Goal: Task Accomplishment & Management: Manage account settings

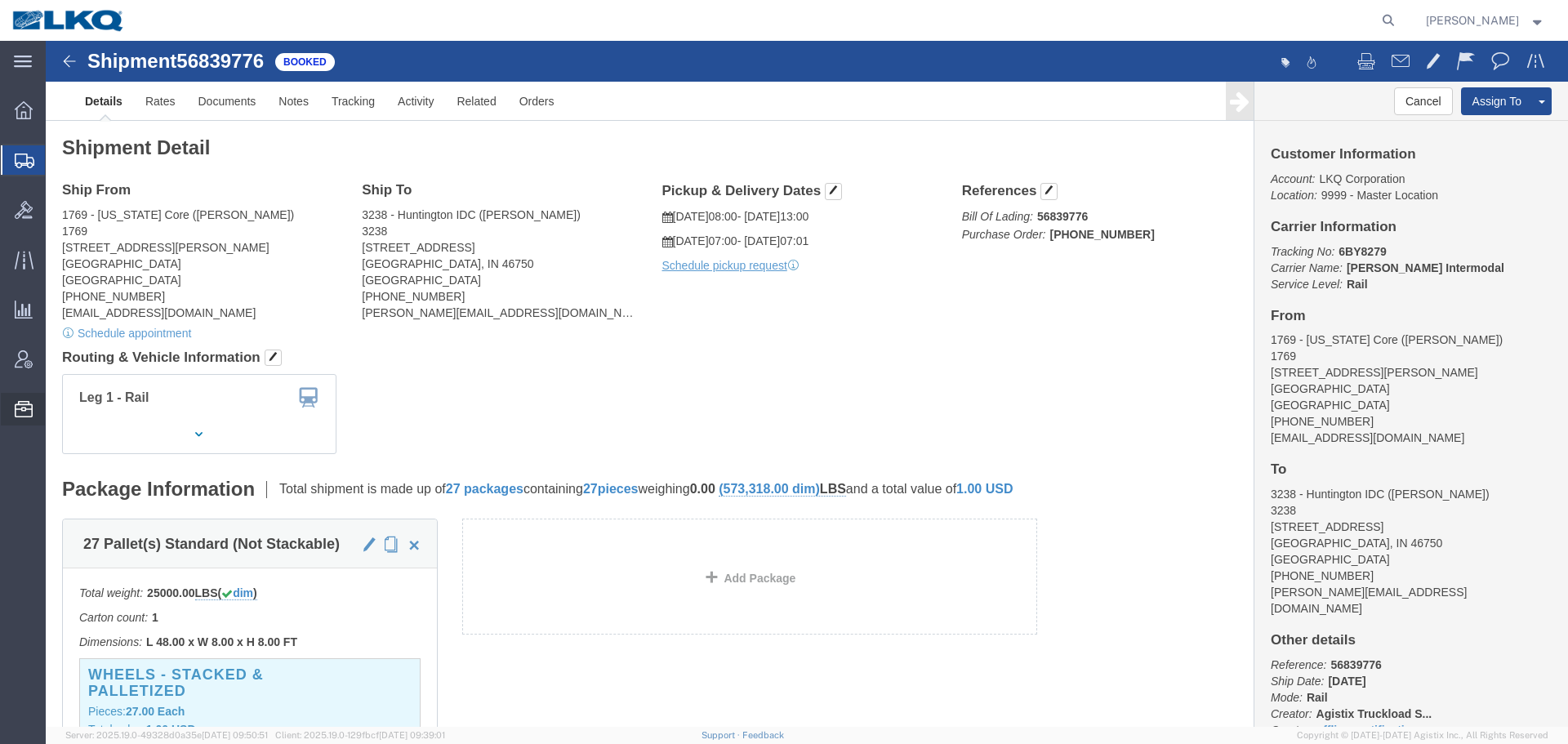
click at [0, 0] on span "Location Appointment" at bounding box center [0, 0] width 0 height 0
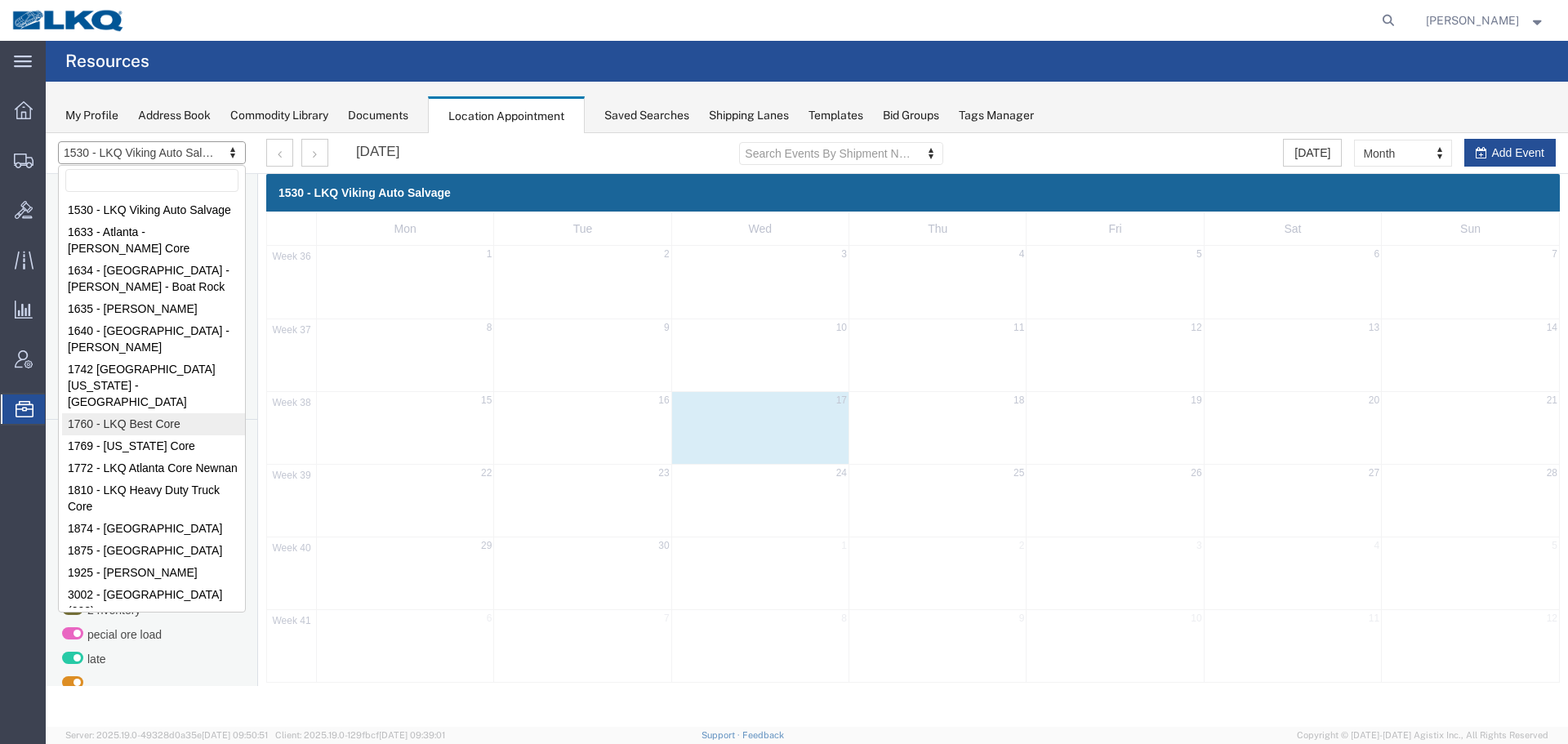
select select "27634"
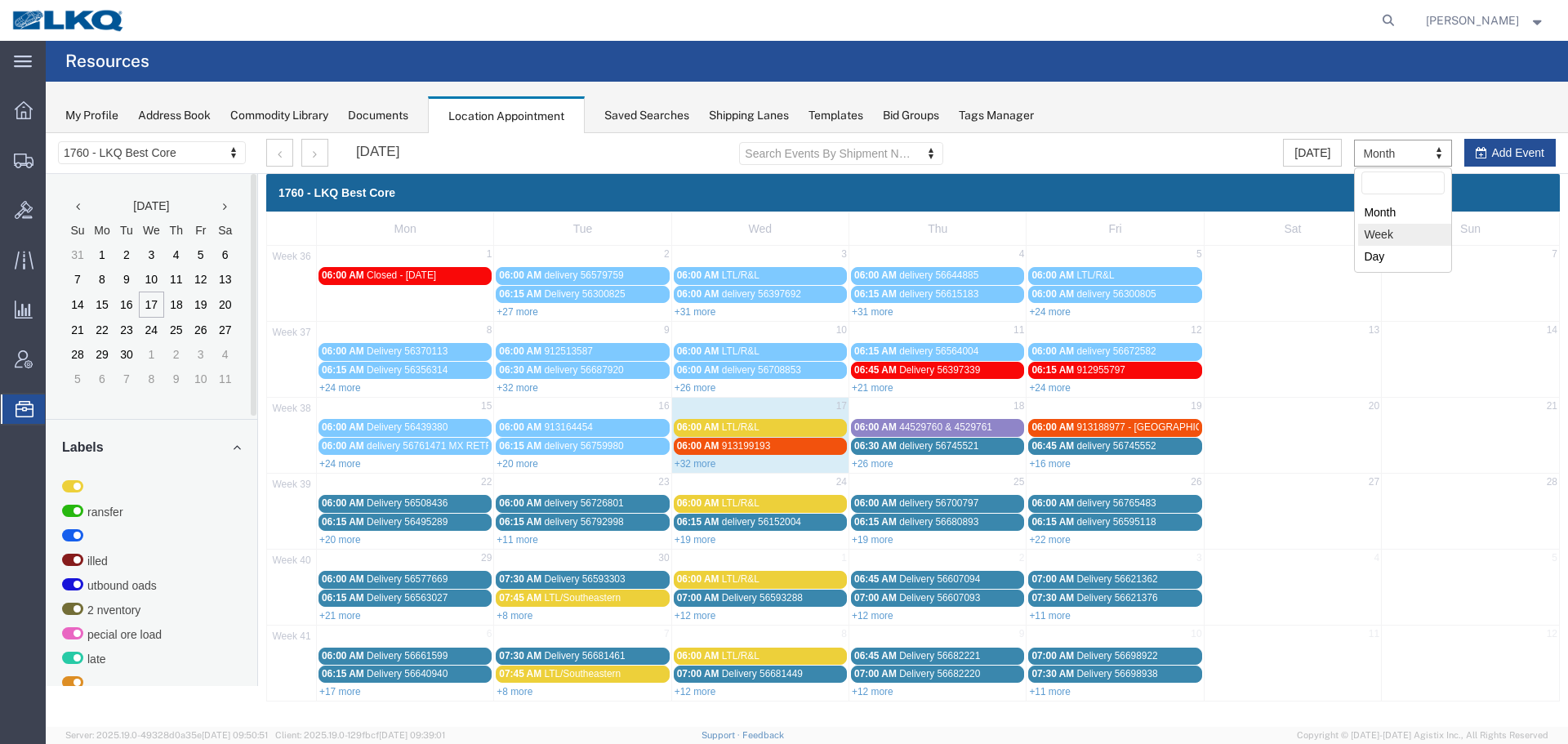
select select "agendaWeek"
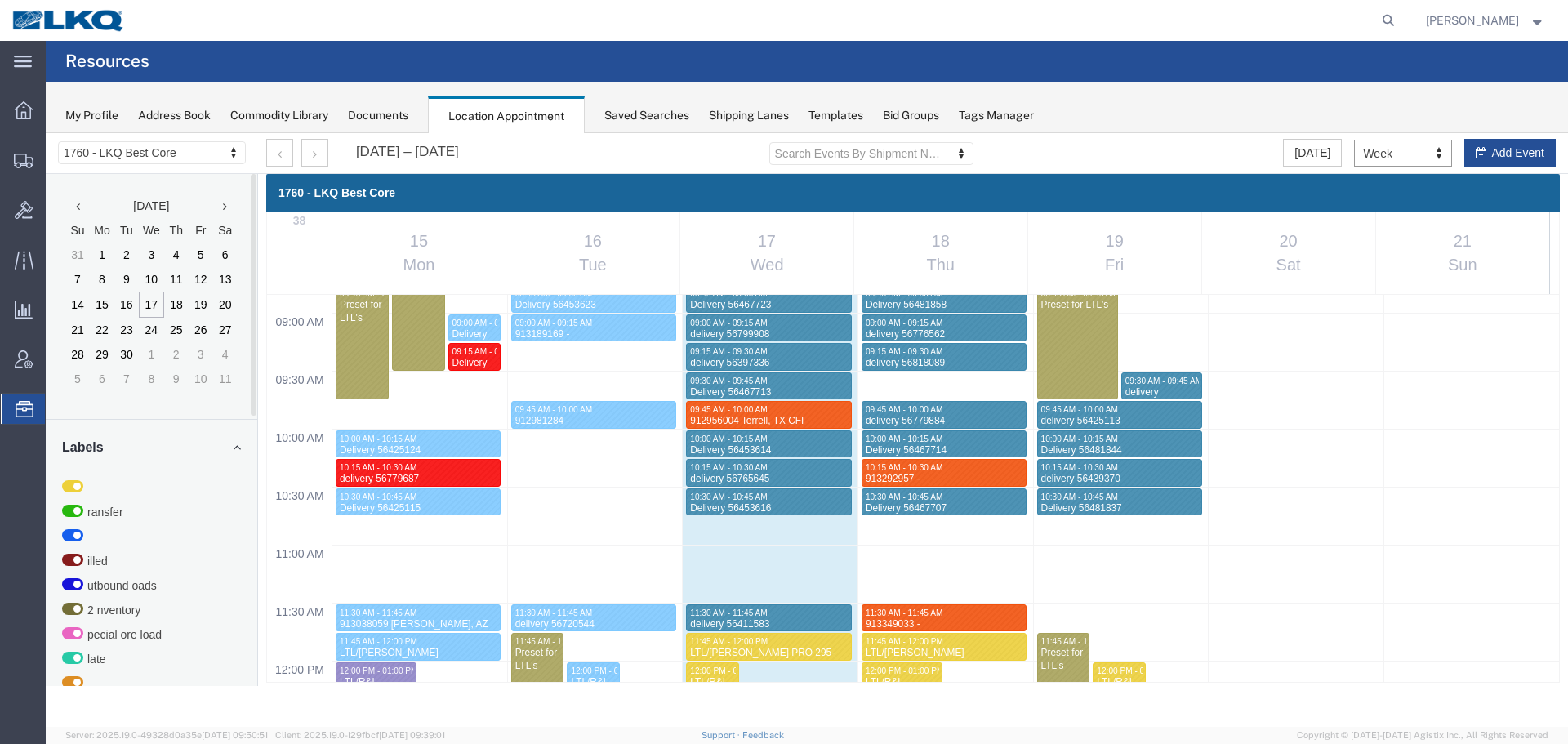
scroll to position [1024, 0]
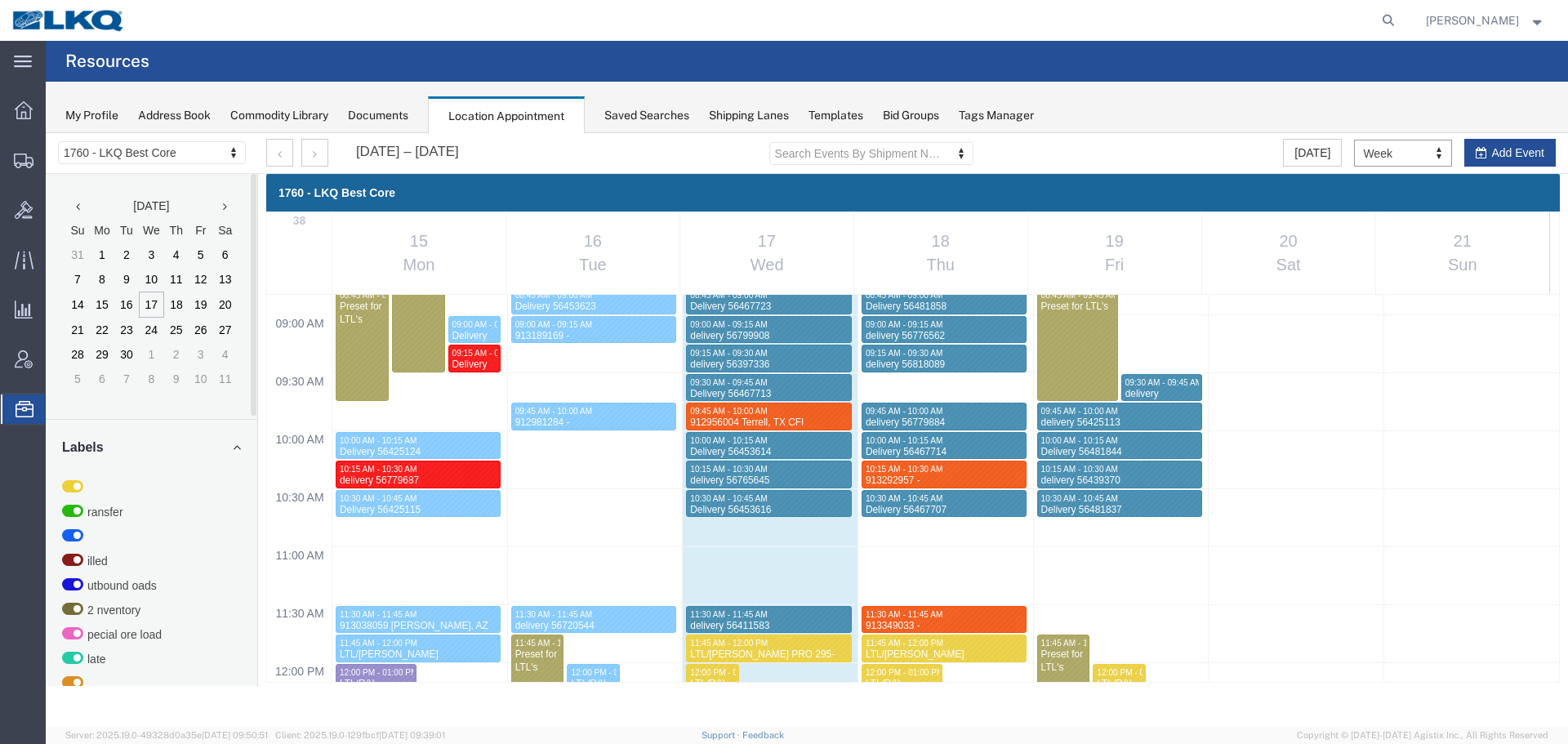
click at [924, 386] on div "12:00 AM 12:30 AM 01:00 AM 01:30 AM 02:00 AM 02:30 AM 03:00 AM 03:30 AM 04:00 A…" at bounding box center [913, 662] width 1292 height 2784
select select "1"
select select
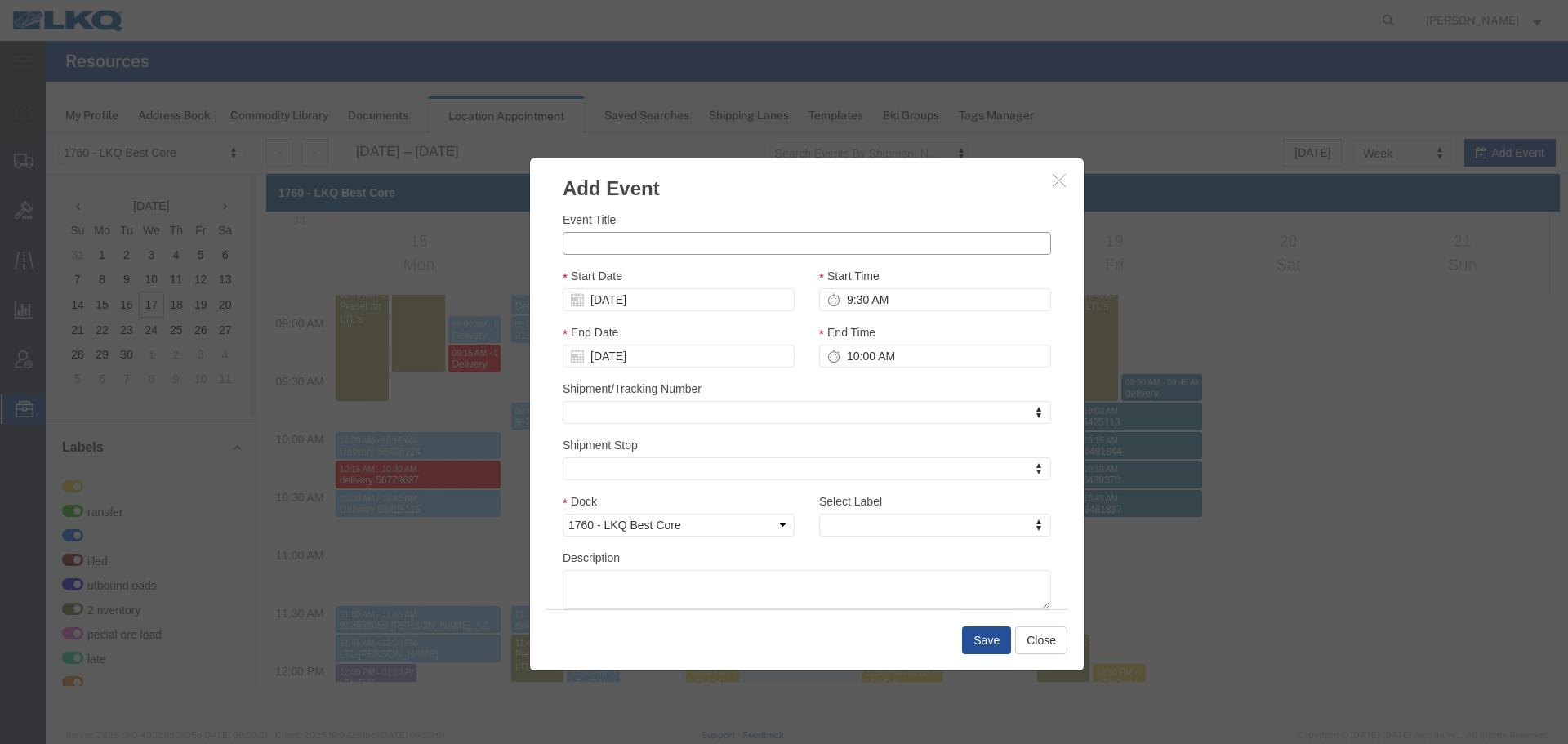
click at [591, 243] on input "Event Title" at bounding box center [807, 243] width 488 height 22
paste input "913487392"
paste input "Ocala"
type input "913487392 Ocala"
click at [706, 589] on textarea "Description" at bounding box center [807, 590] width 488 height 39
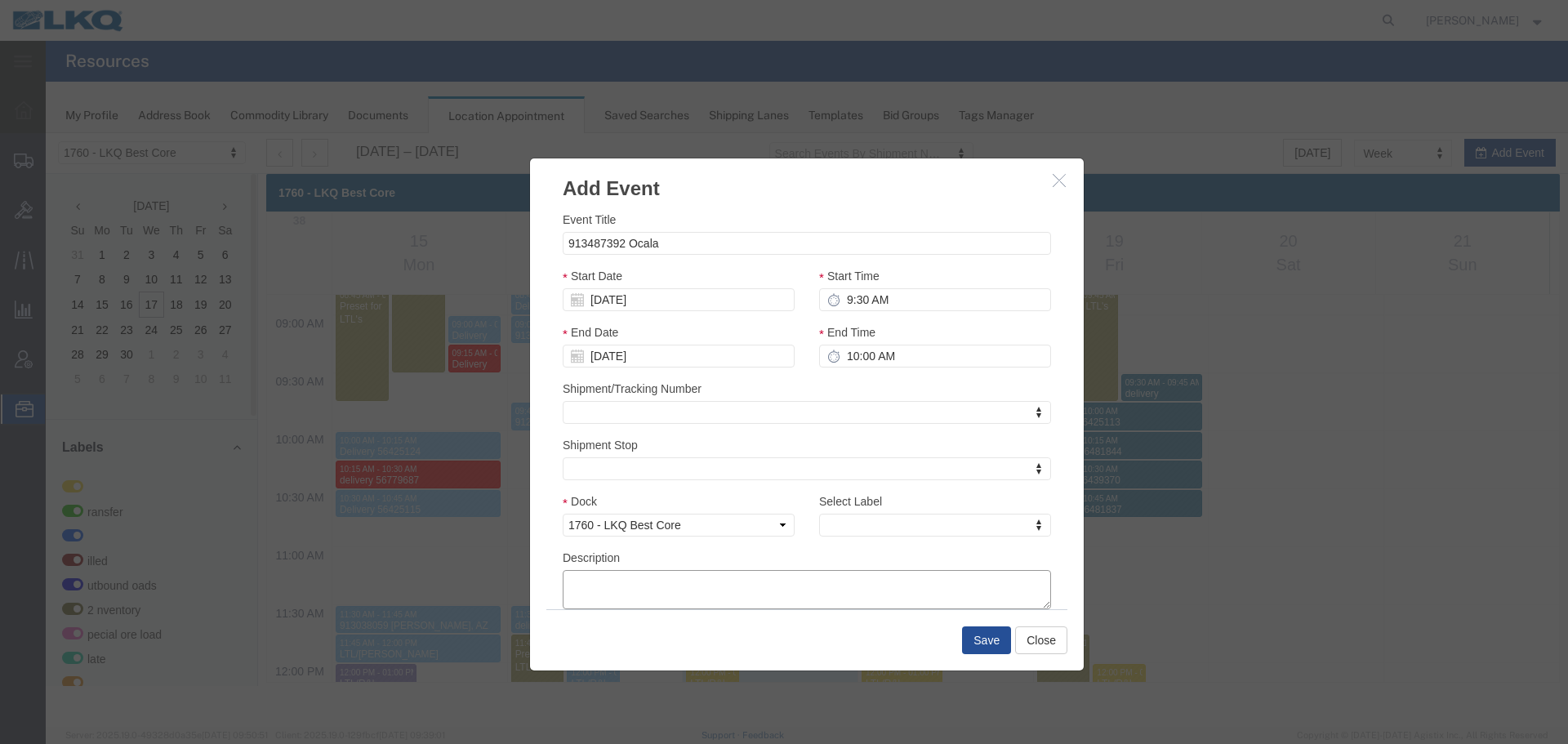
paste textarea "913487392 Ocala"
type textarea "913487392 Ocala"
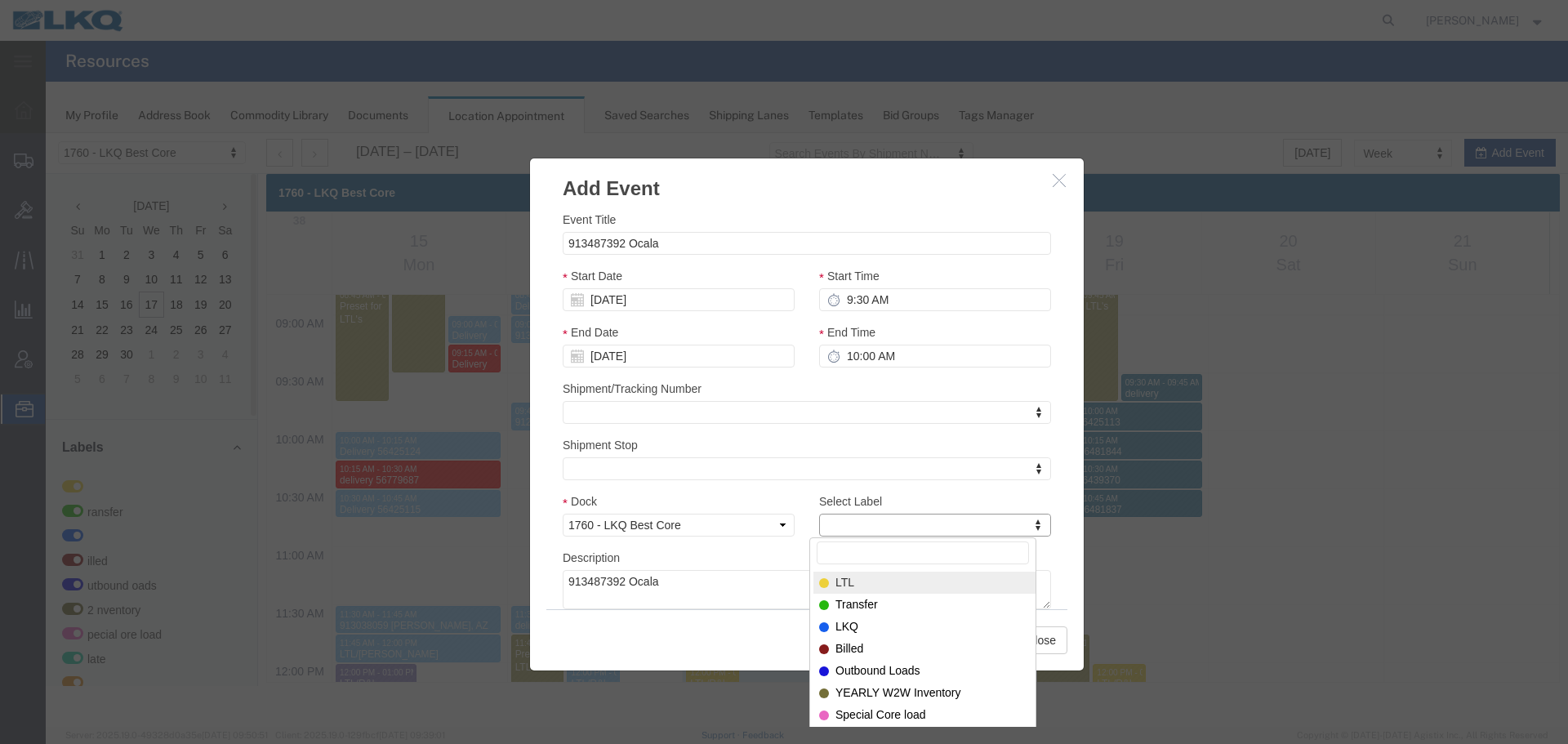
type input "m"
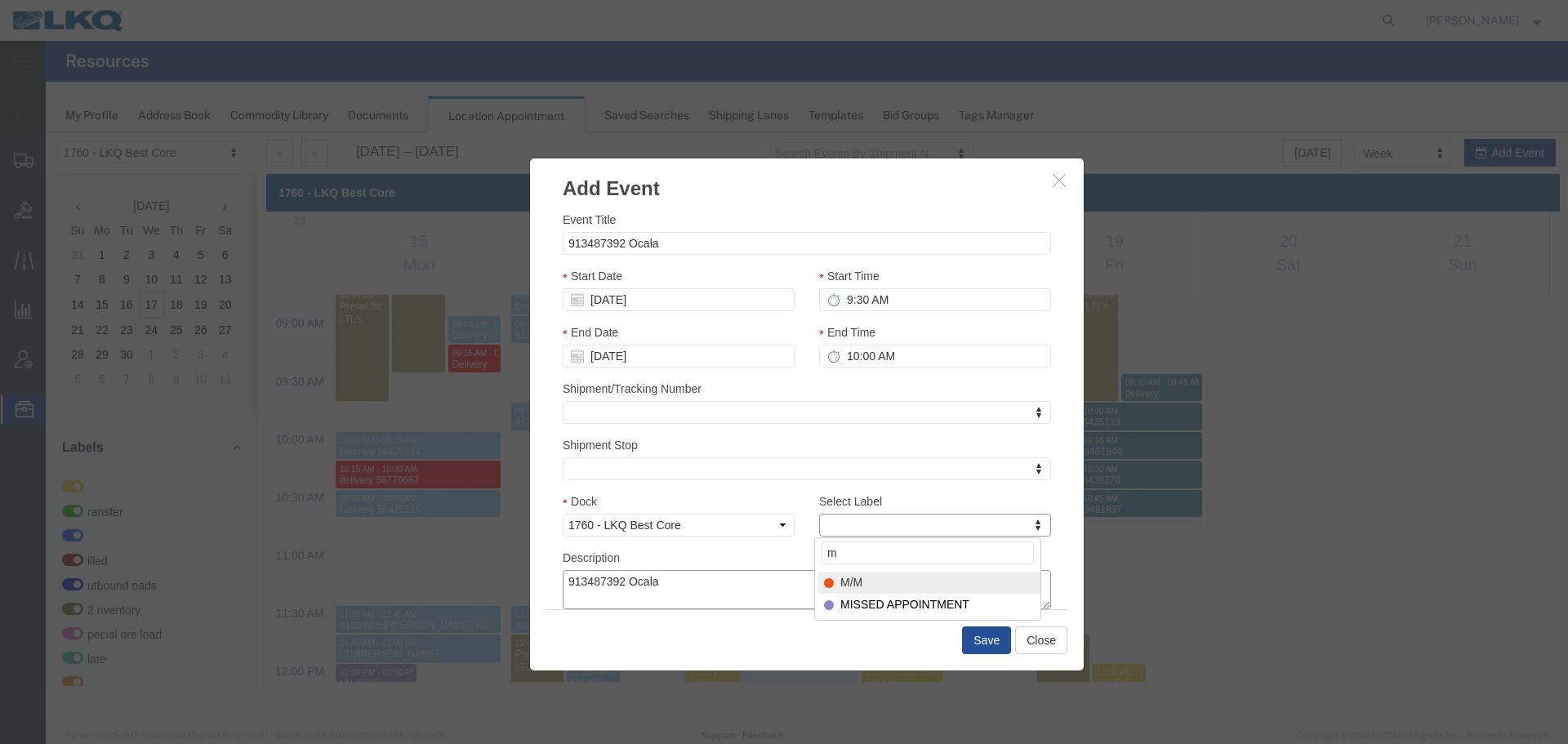
select select "24"
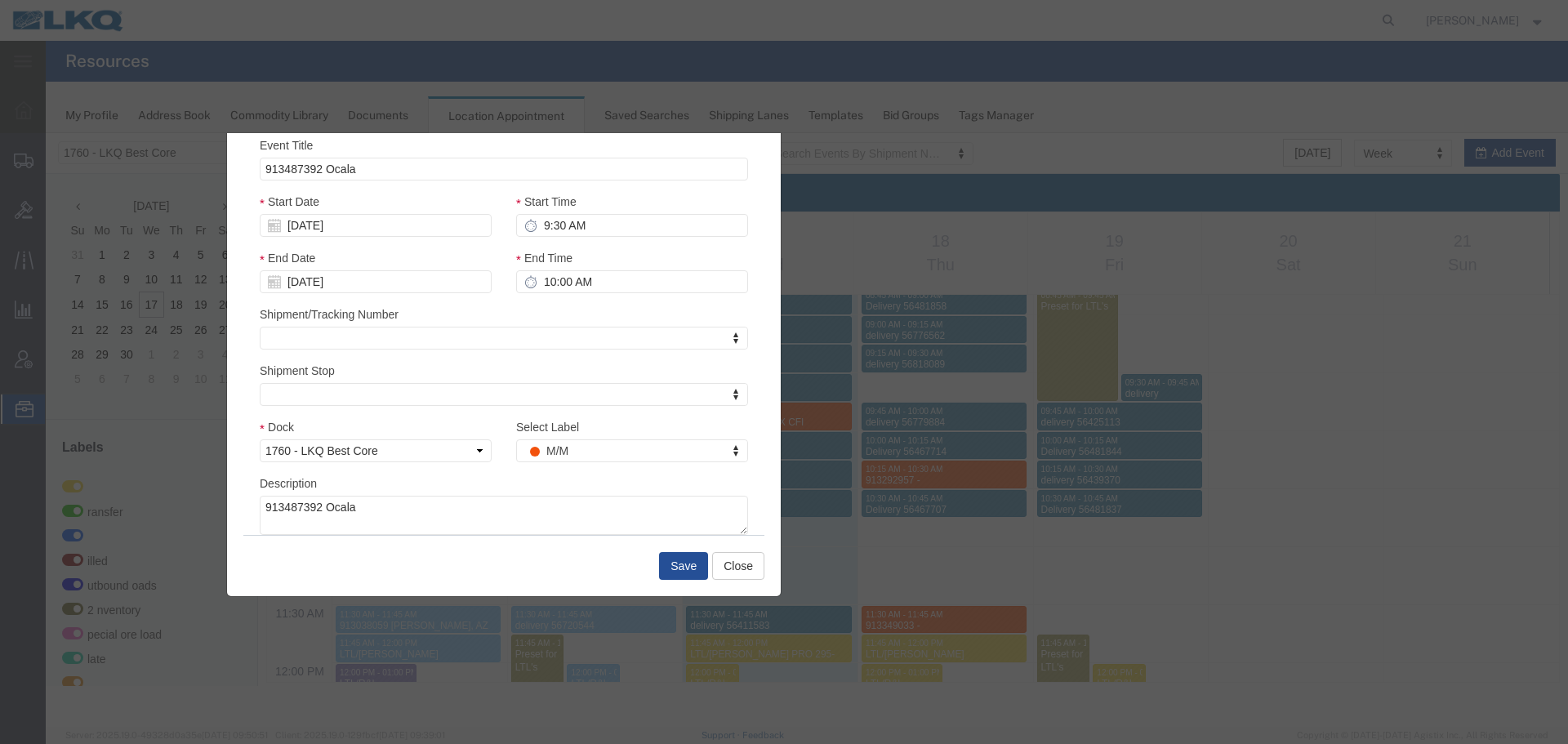
drag, startPoint x: 887, startPoint y: 175, endPoint x: 629, endPoint y: 233, distance: 264.4
click at [583, 133] on html "Location Scheduling 1760 - LKQ Best Core 1530 - LKQ Viking Auto Salvage 1633 - …" at bounding box center [807, 430] width 1522 height 594
click at [623, 285] on input "10:00 AM" at bounding box center [632, 281] width 232 height 22
type input "9:45 AM"
click at [666, 563] on button "Save" at bounding box center [683, 566] width 49 height 27
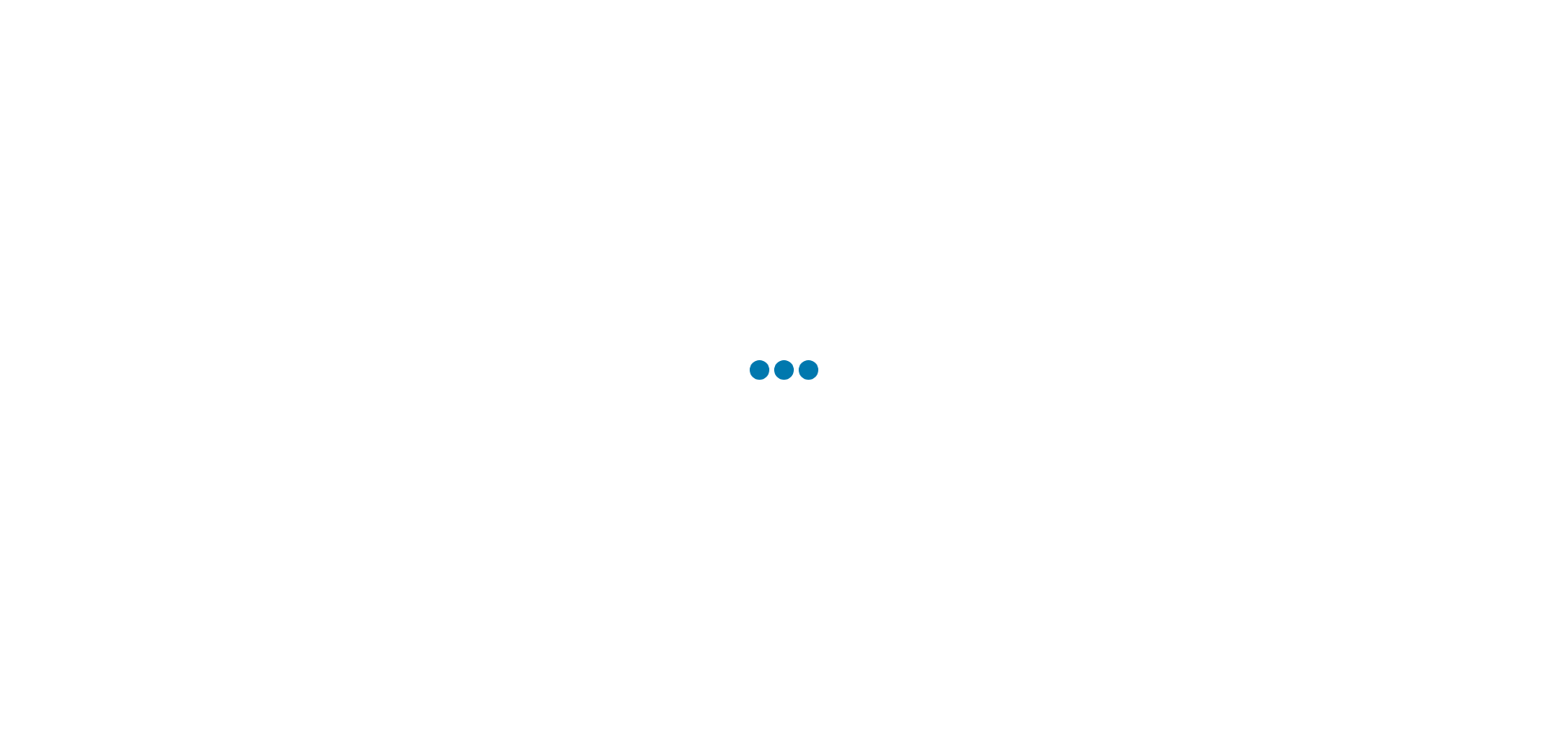
click at [906, 367] on div at bounding box center [784, 372] width 1568 height 744
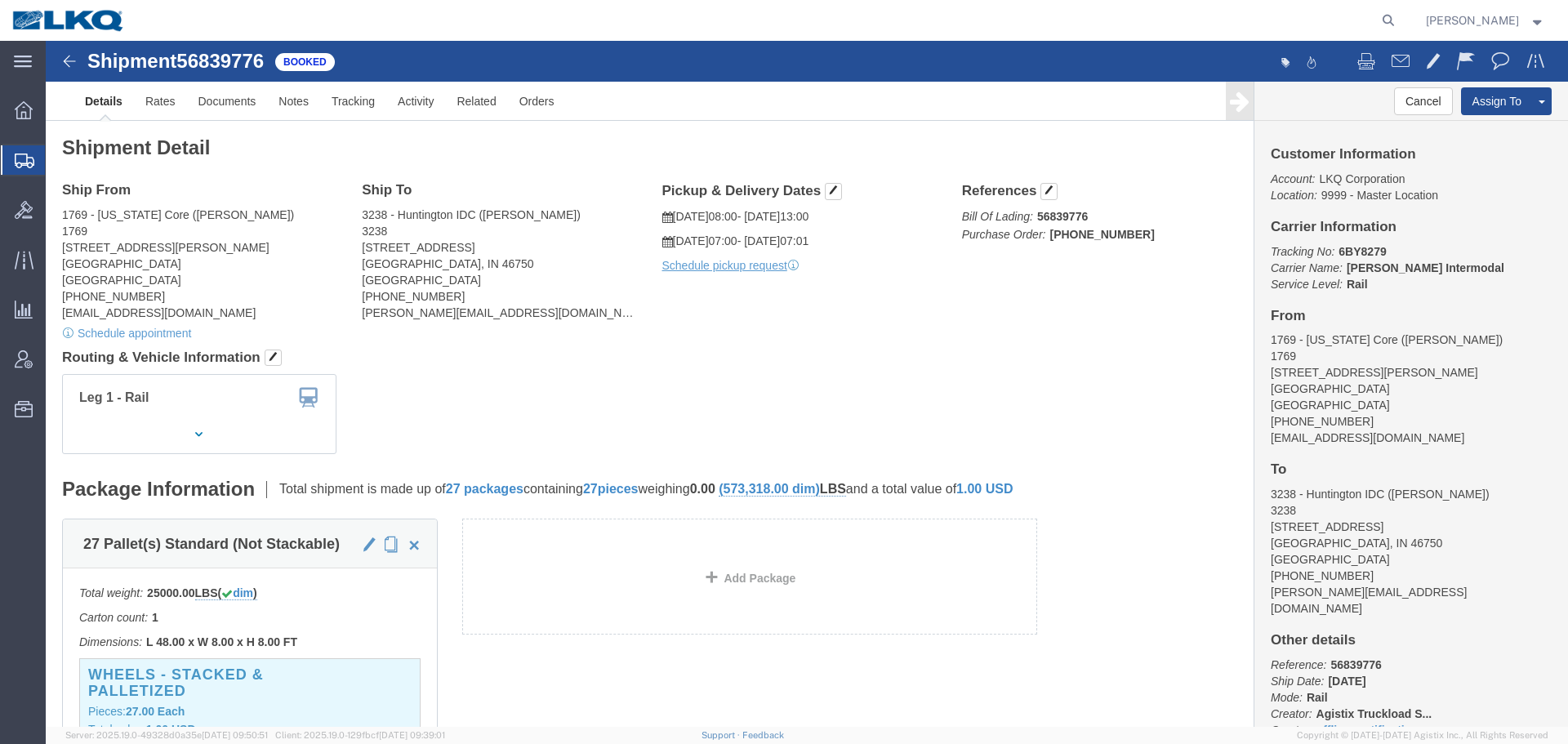
click at [1396, 19] on form at bounding box center [1388, 21] width 26 height 41
click at [1386, 19] on icon at bounding box center [1387, 20] width 22 height 22
paste input "56495293"
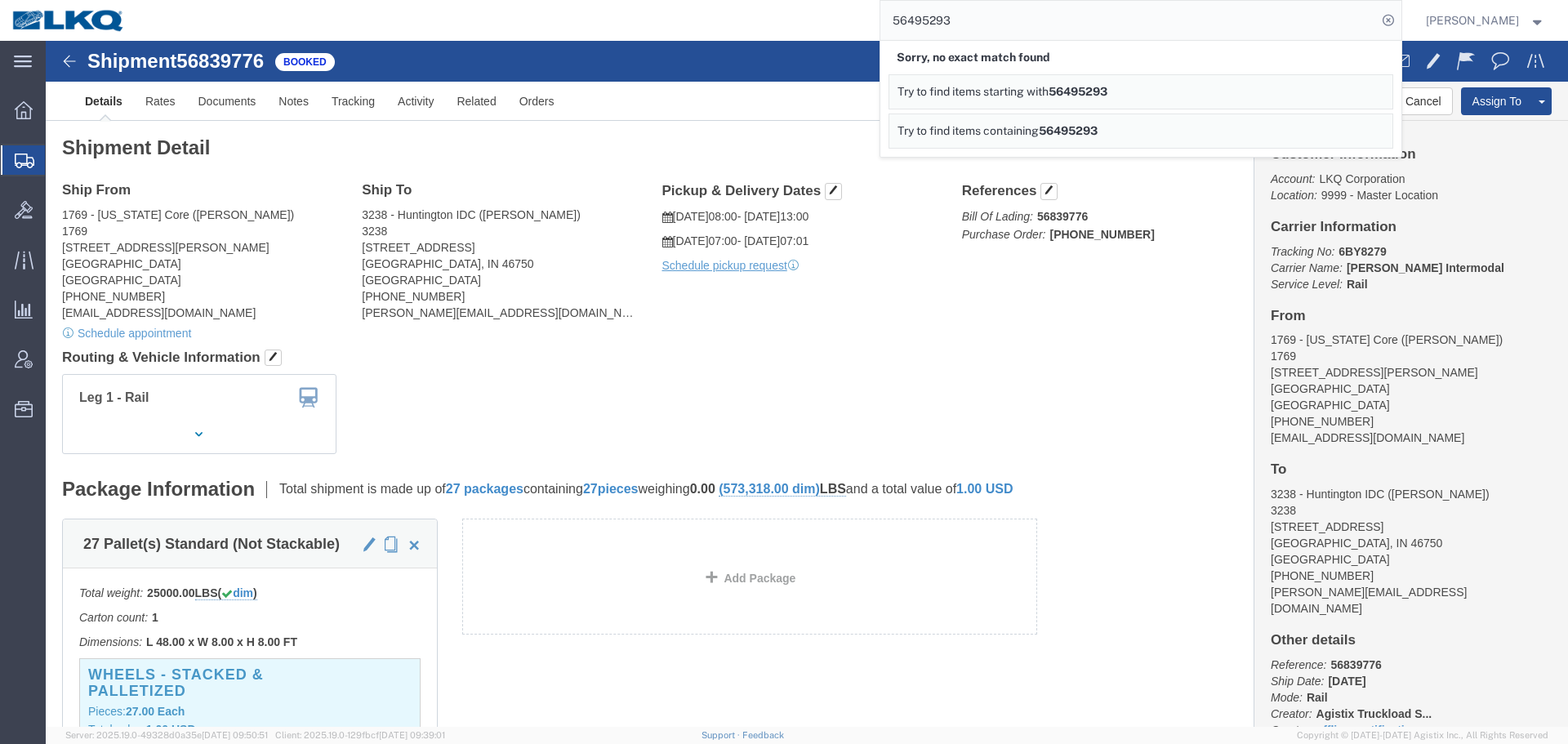
click div "Shipment Detail Ship From 1769 - California Core (Marc Metzger) 1769 405 S Wana…"
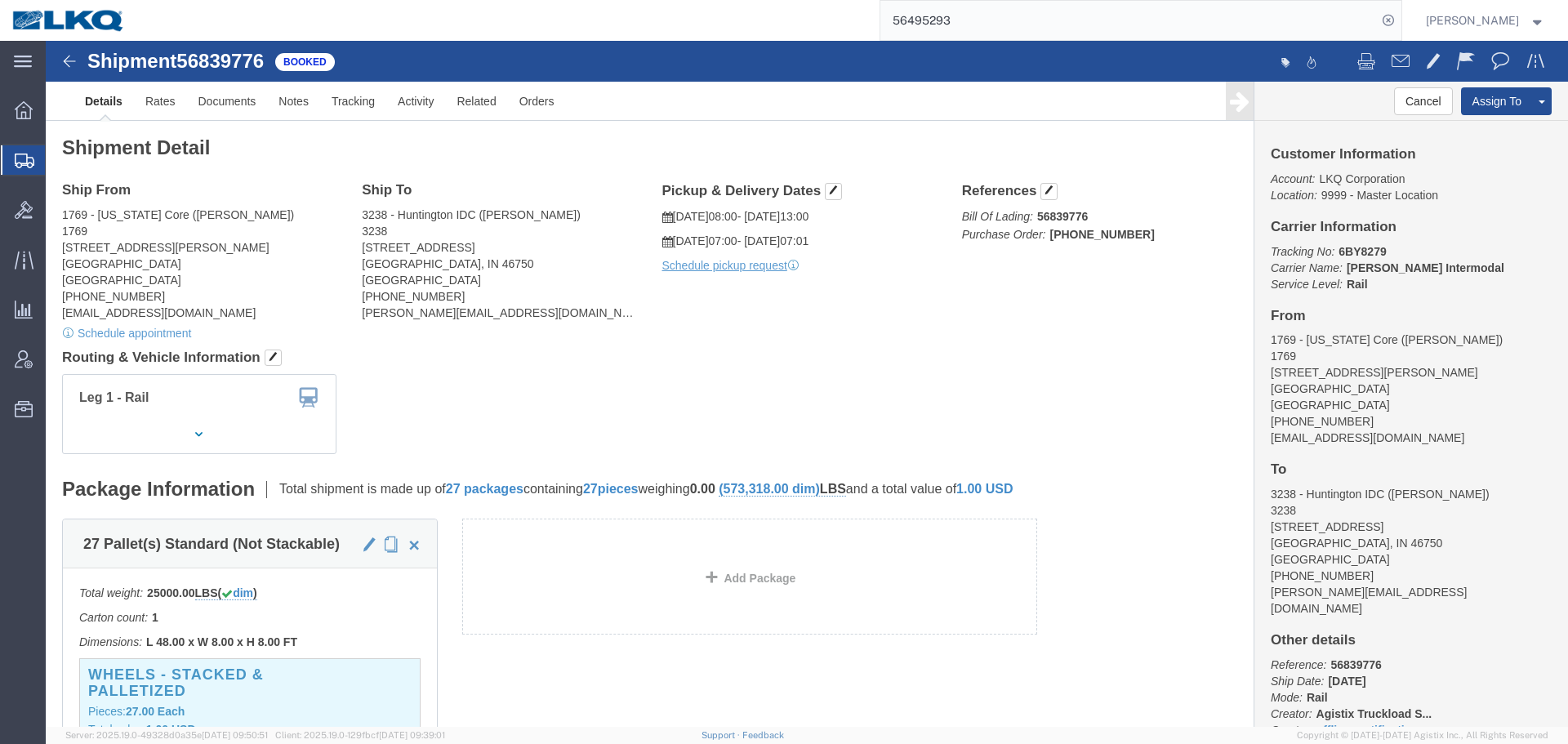
click at [942, 32] on input "56495293" at bounding box center [1128, 21] width 497 height 39
paste input "search"
click at [1023, 27] on input "56495293" at bounding box center [1128, 21] width 497 height 39
type input "56495293"
click at [982, 26] on input "56495293" at bounding box center [1128, 21] width 497 height 39
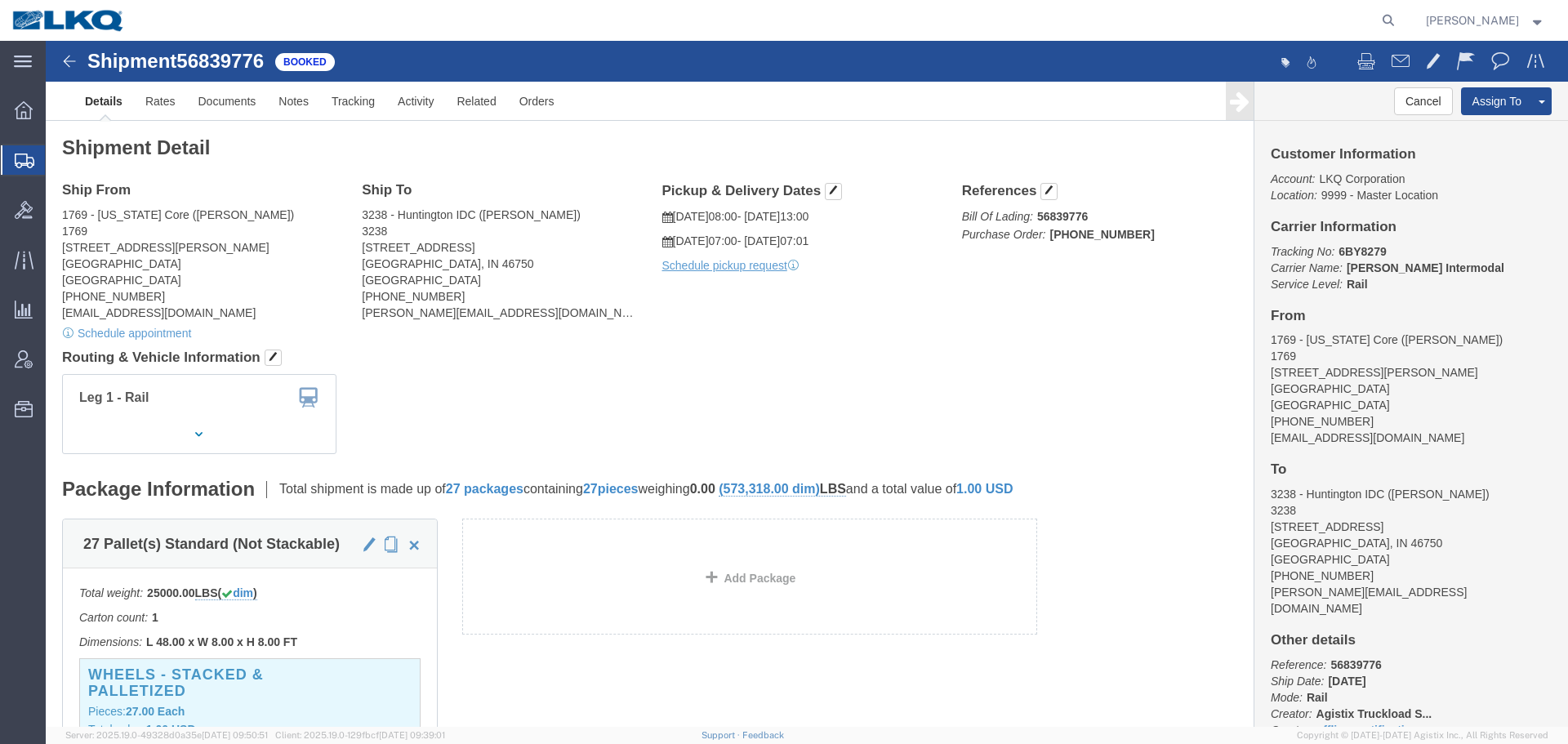
click at [1371, 25] on agx-global-search at bounding box center [1141, 21] width 523 height 41
click at [1378, 22] on icon at bounding box center [1387, 20] width 22 height 22
paste input "56495293"
type input "56495293"
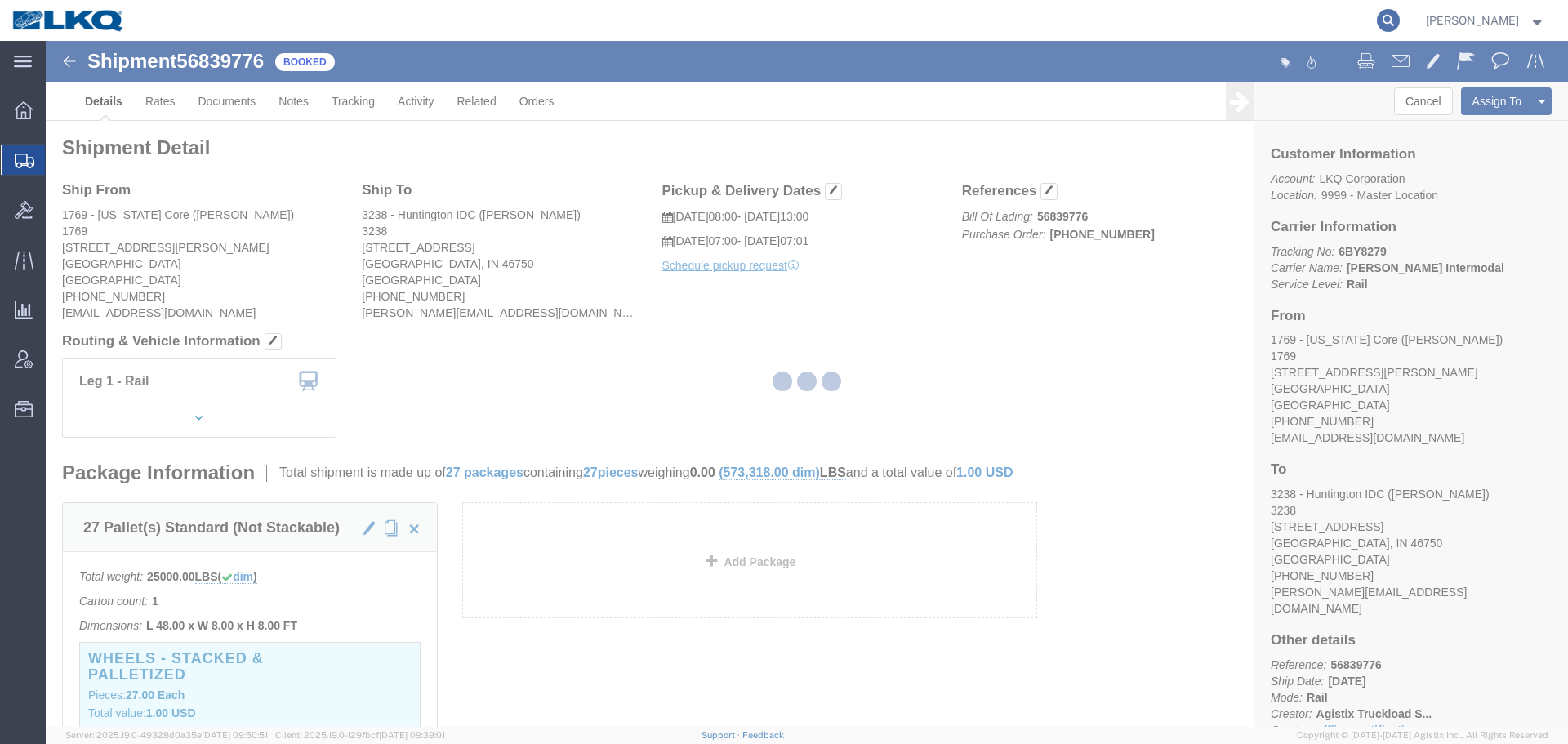
click at [1387, 20] on icon at bounding box center [1387, 20] width 22 height 22
paste input "56495293"
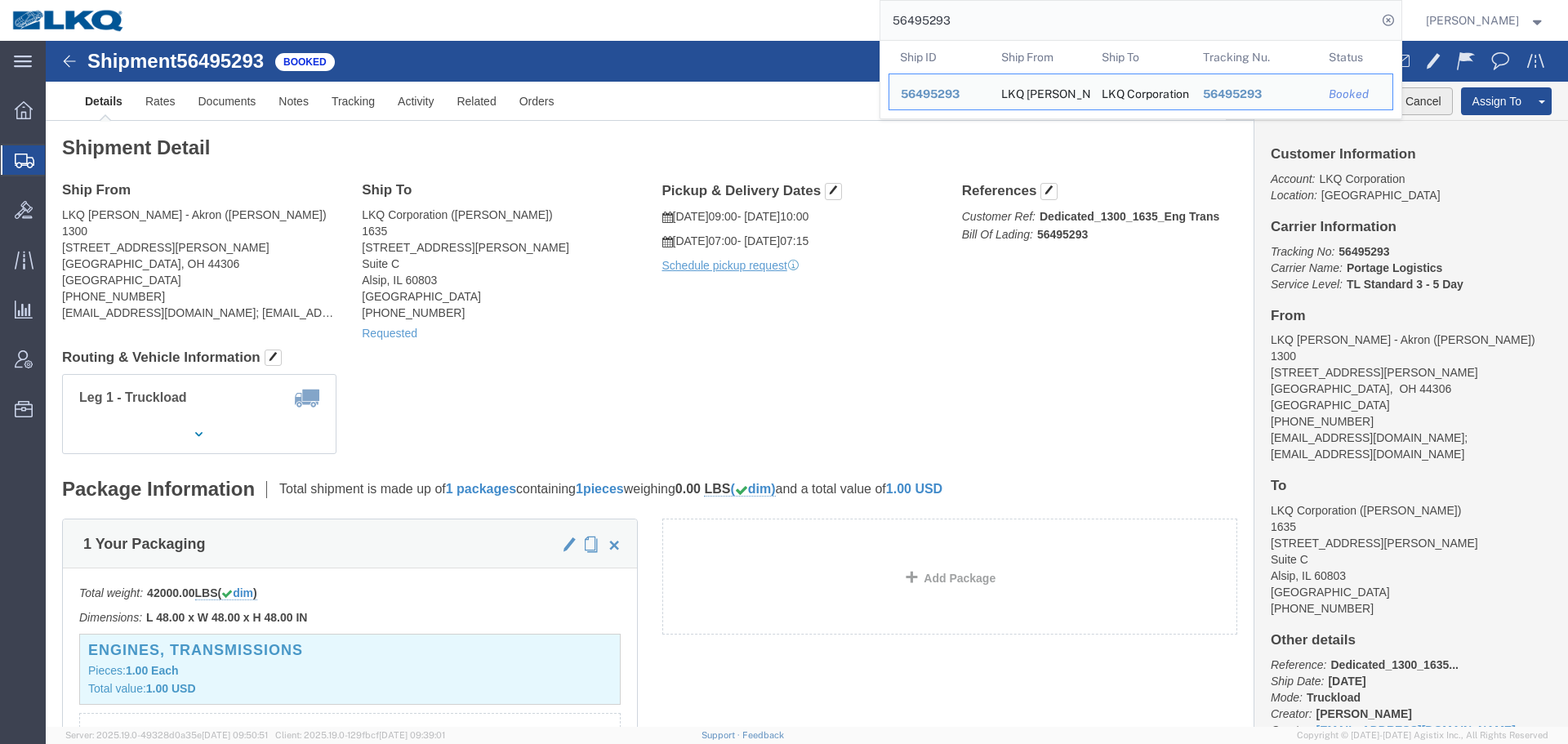
click button "Cancel"
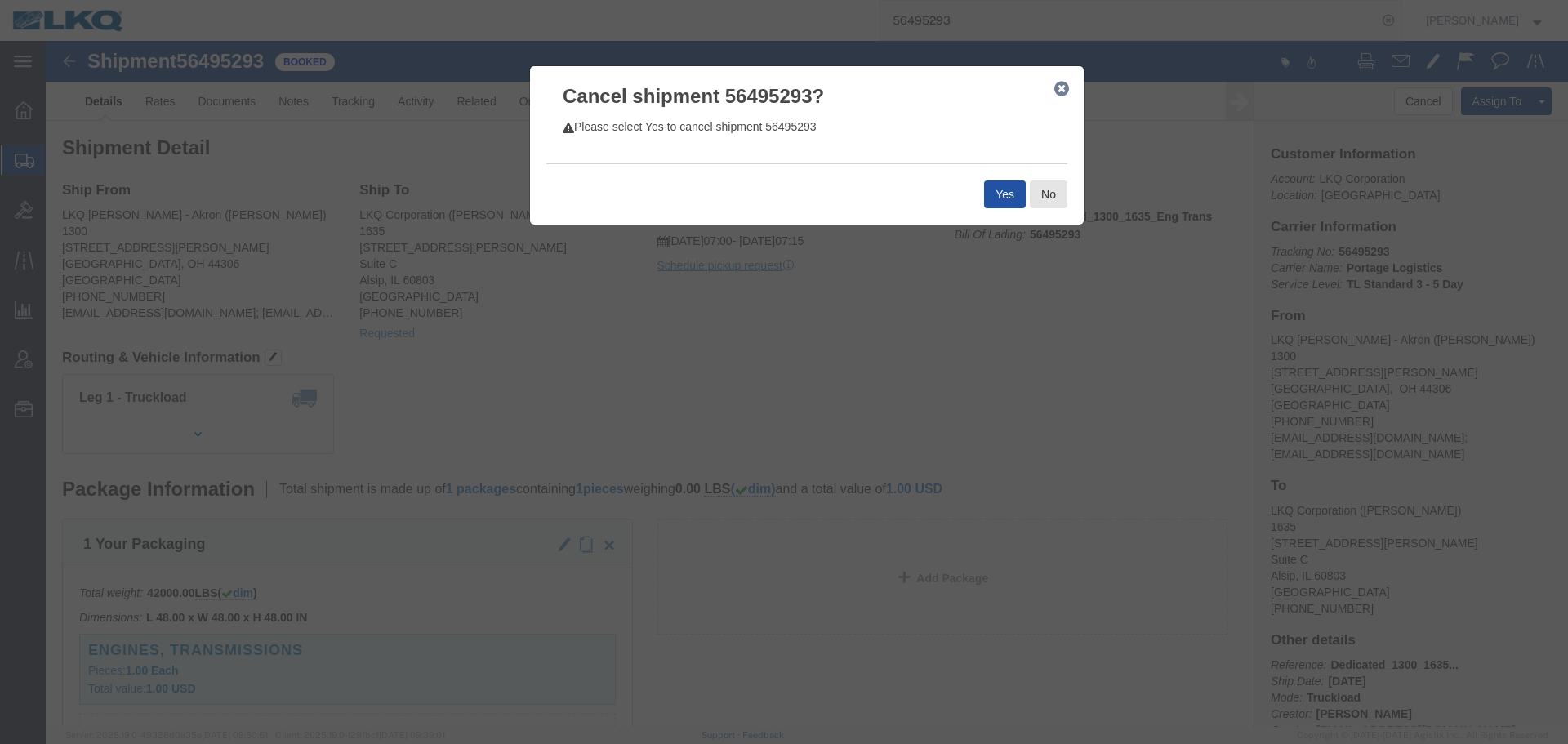
click button "Yes"
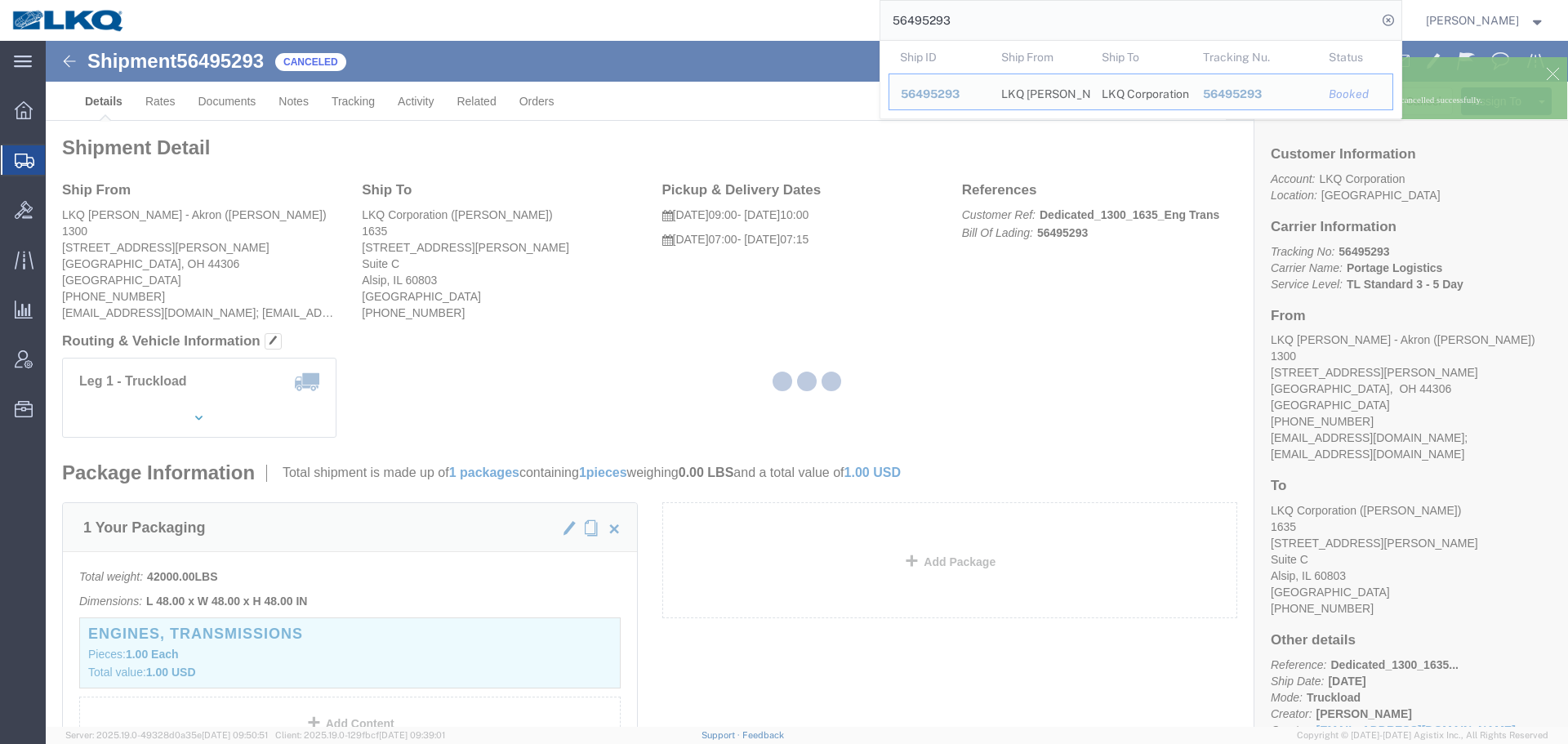
click at [1010, 17] on input "56495293" at bounding box center [1128, 21] width 497 height 39
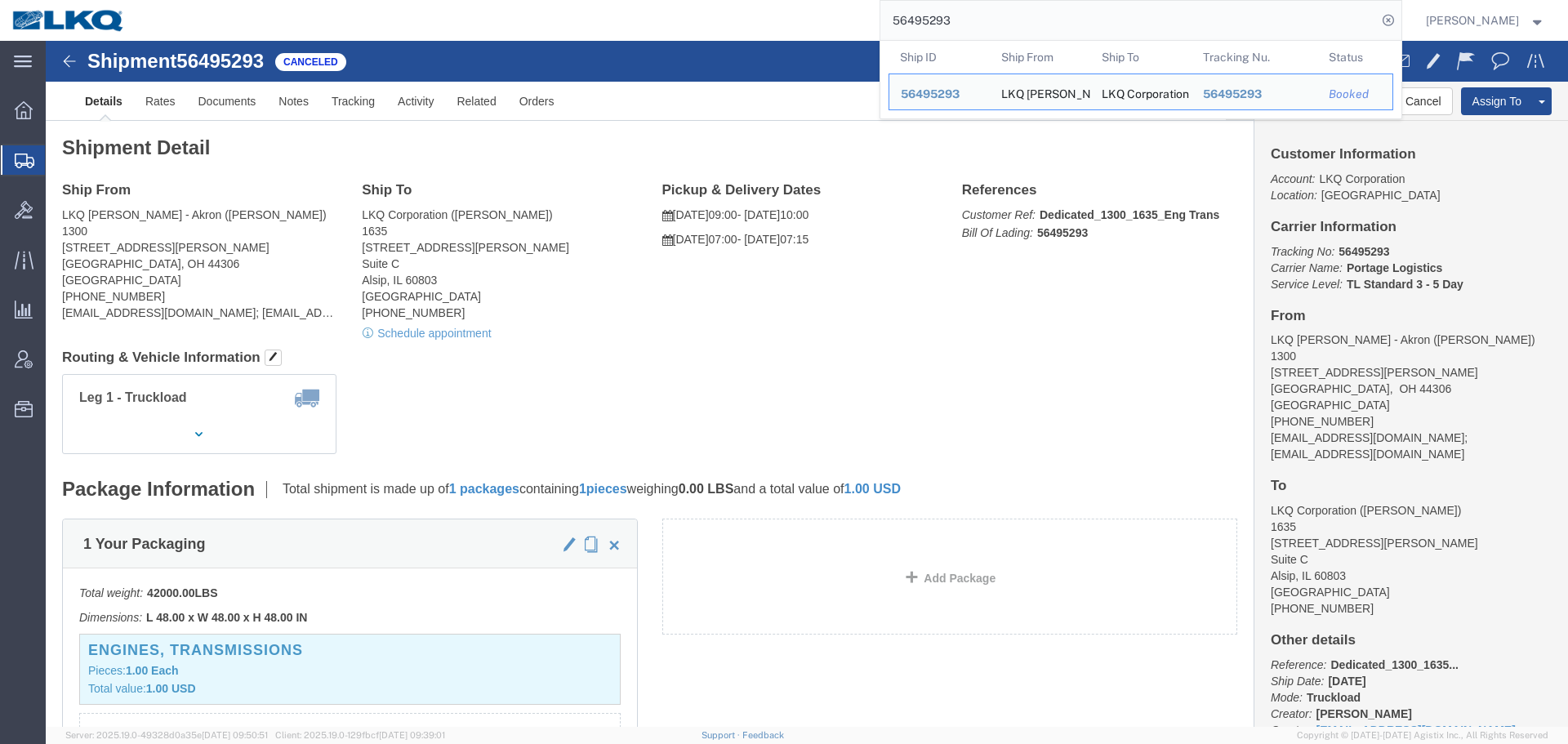
paste input "745001"
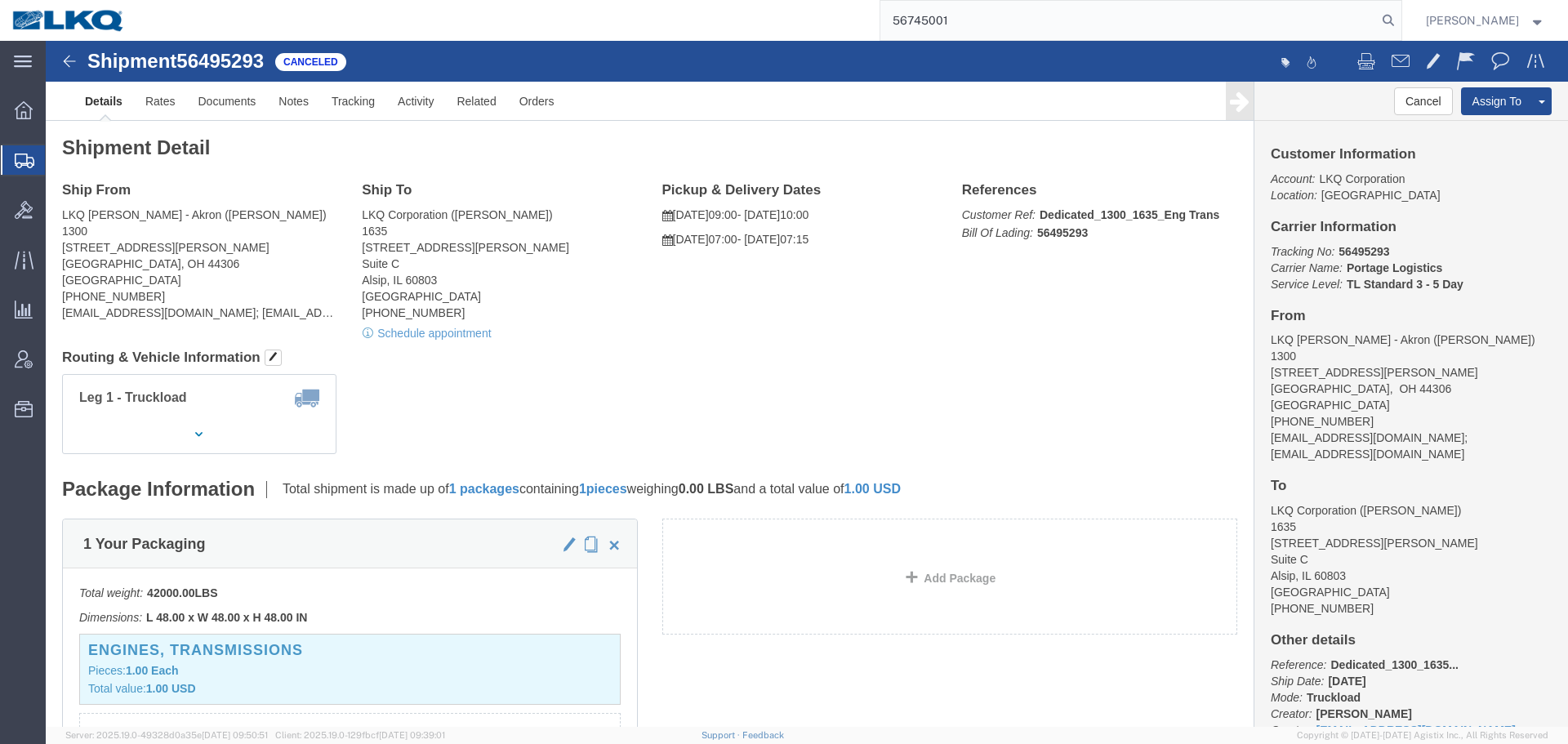
type input "56745001"
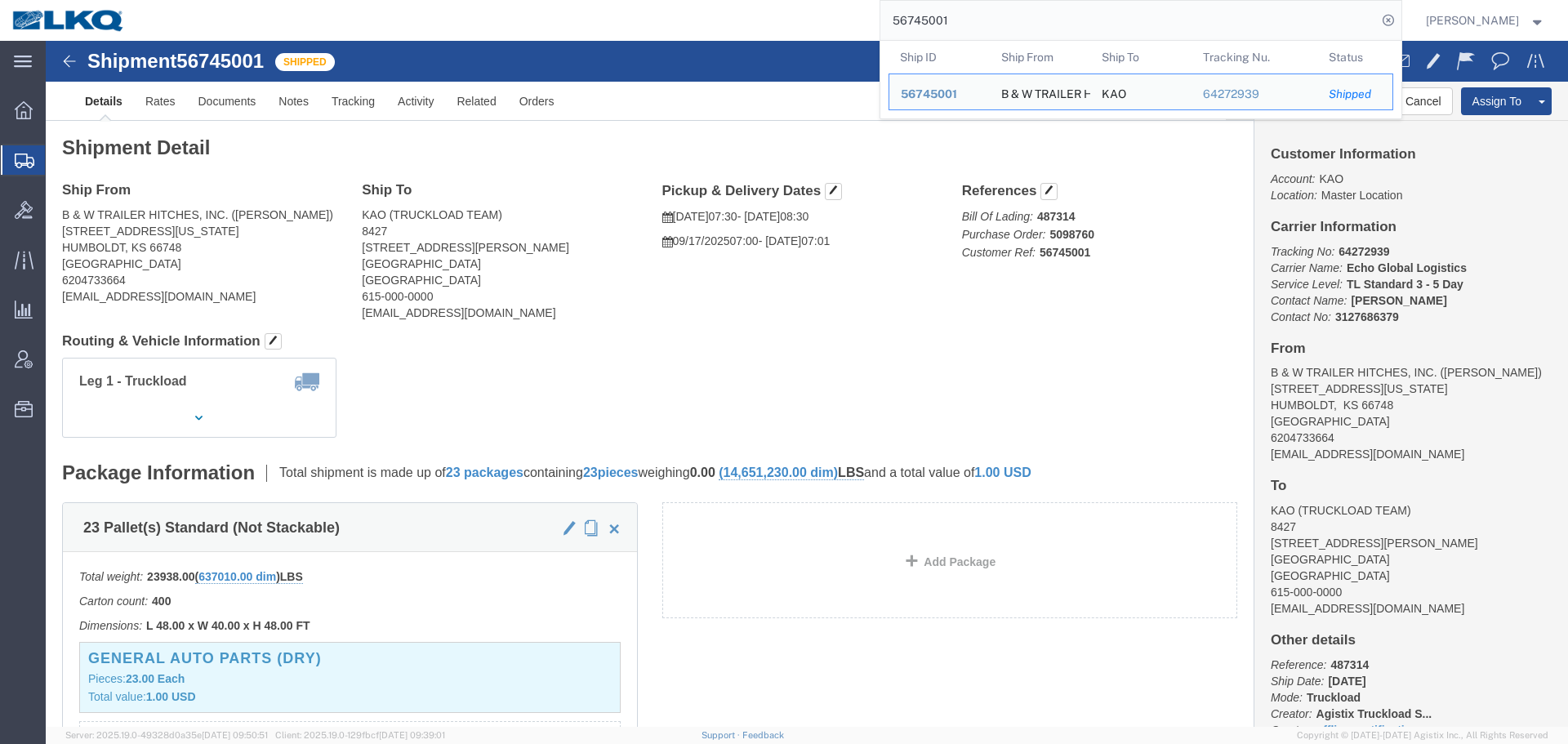
click div "Shipment Detail Ship From B & W TRAILER HITCHES, INC. (BILL GUTIERREZ) 1216 HAW…"
